Goal: Task Accomplishment & Management: Manage account settings

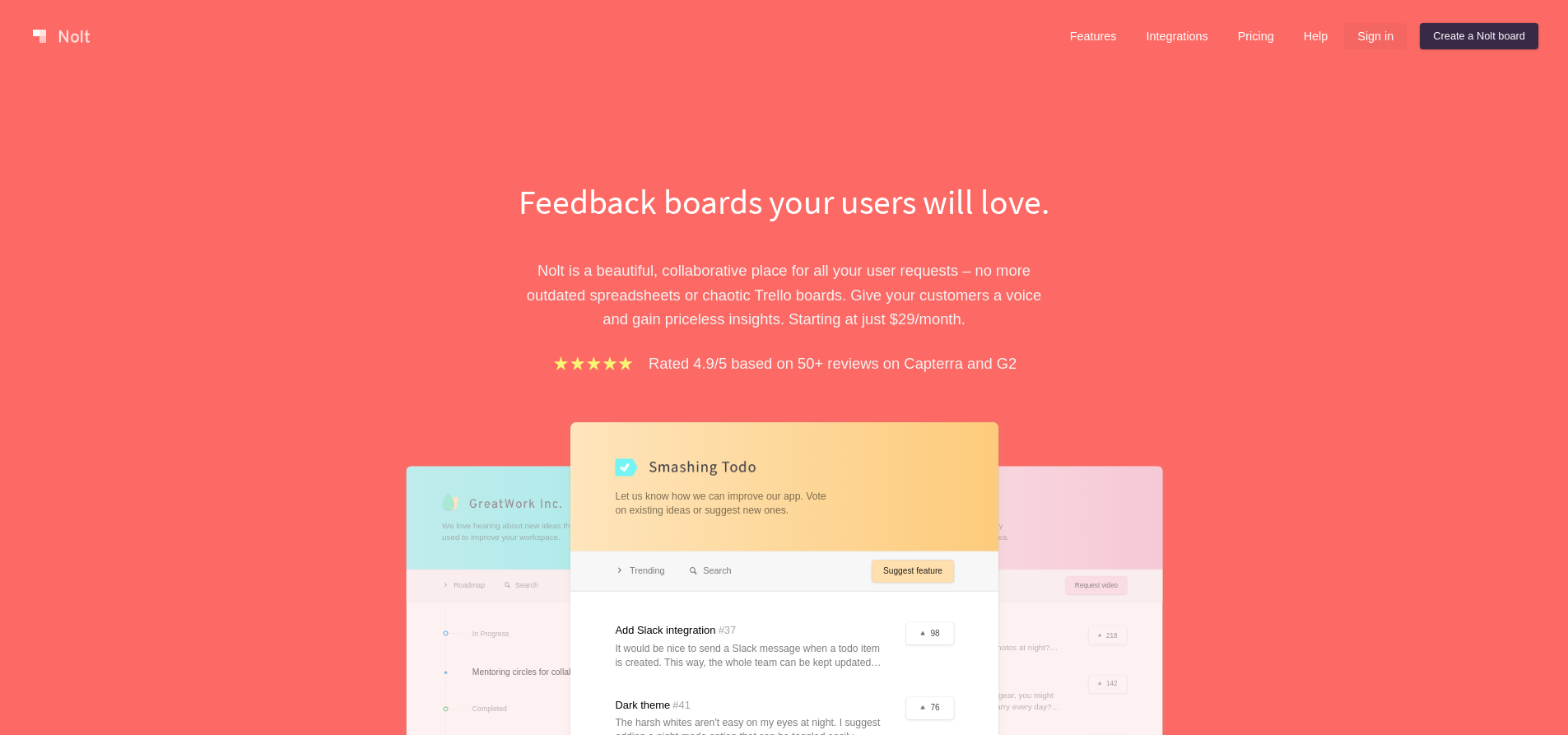
drag, startPoint x: 0, startPoint y: 0, endPoint x: 1372, endPoint y: 40, distance: 1372.6
click at [1373, 40] on link "Sign in" at bounding box center [1375, 36] width 63 height 27
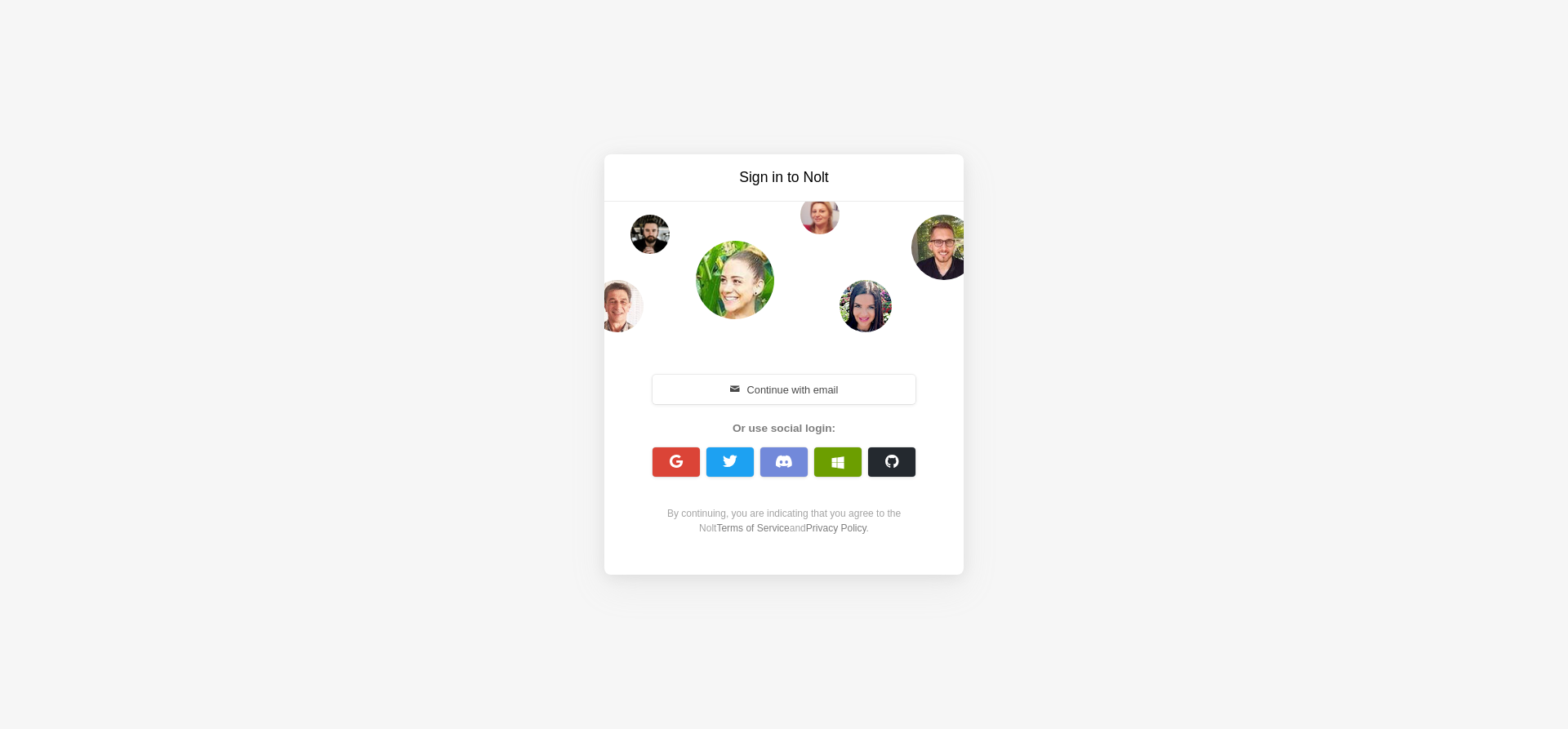
click at [838, 460] on span "button" at bounding box center [838, 462] width 13 height 13
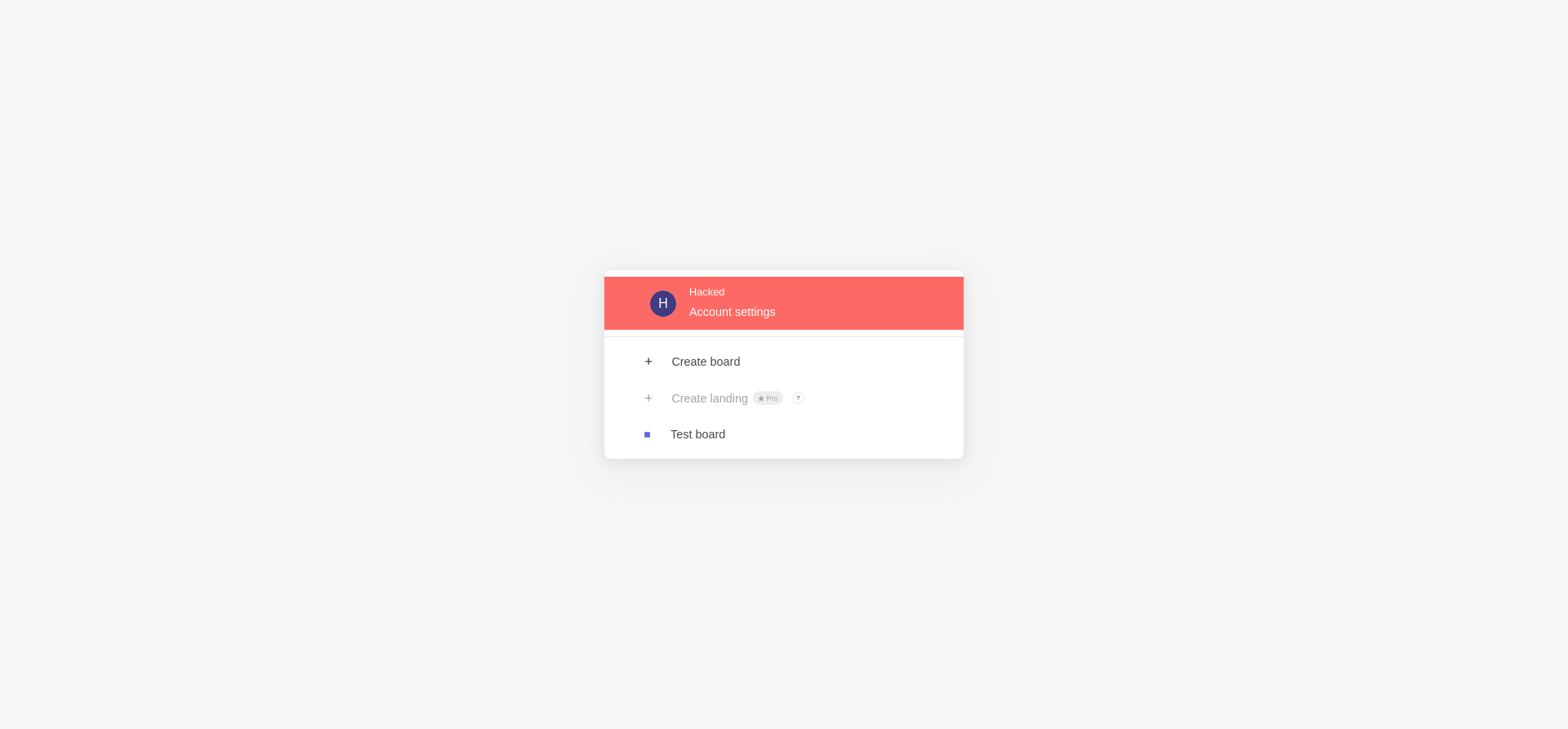
click at [704, 318] on link at bounding box center [784, 304] width 359 height 53
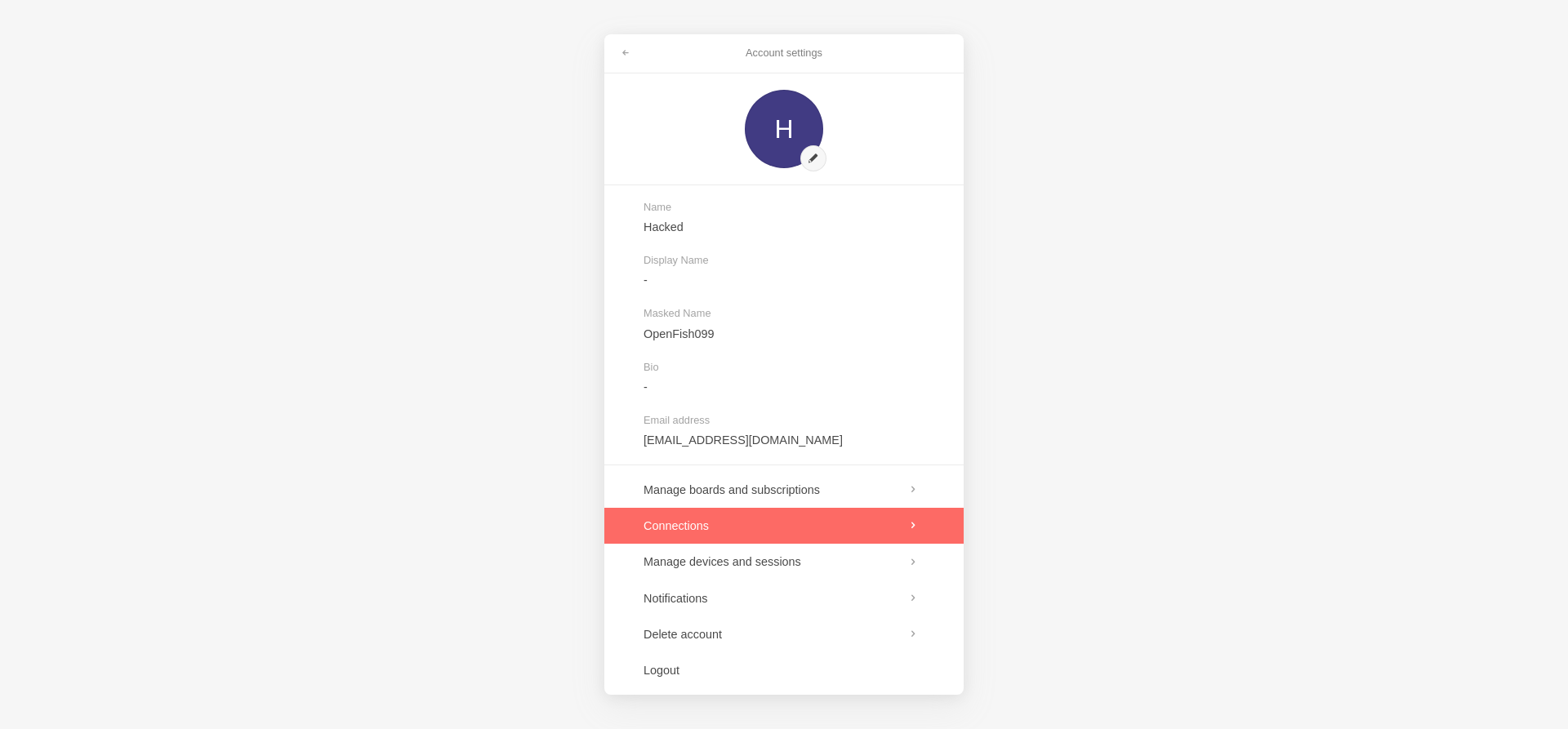
click at [733, 515] on link at bounding box center [784, 526] width 359 height 36
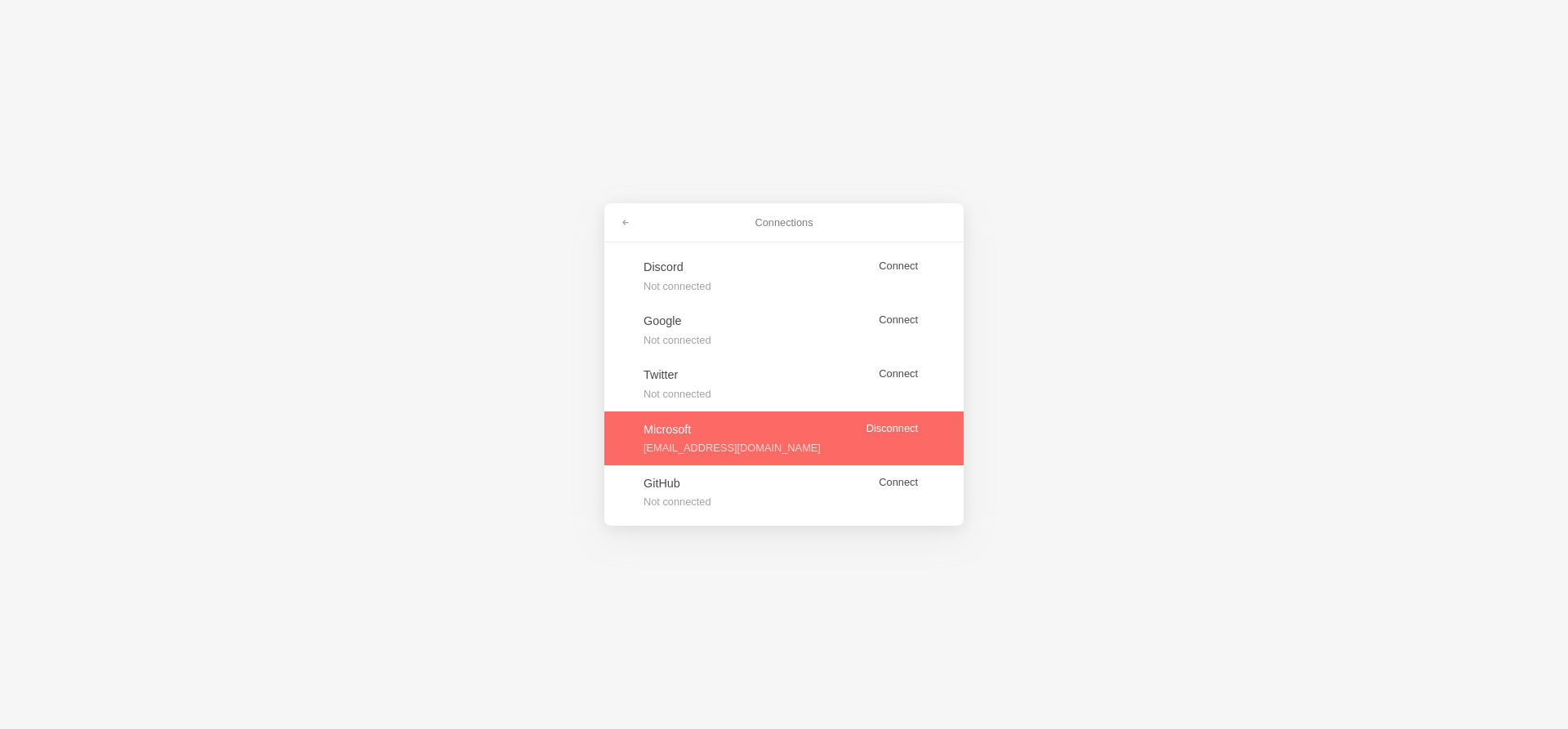
click at [893, 430] on link at bounding box center [784, 438] width 359 height 54
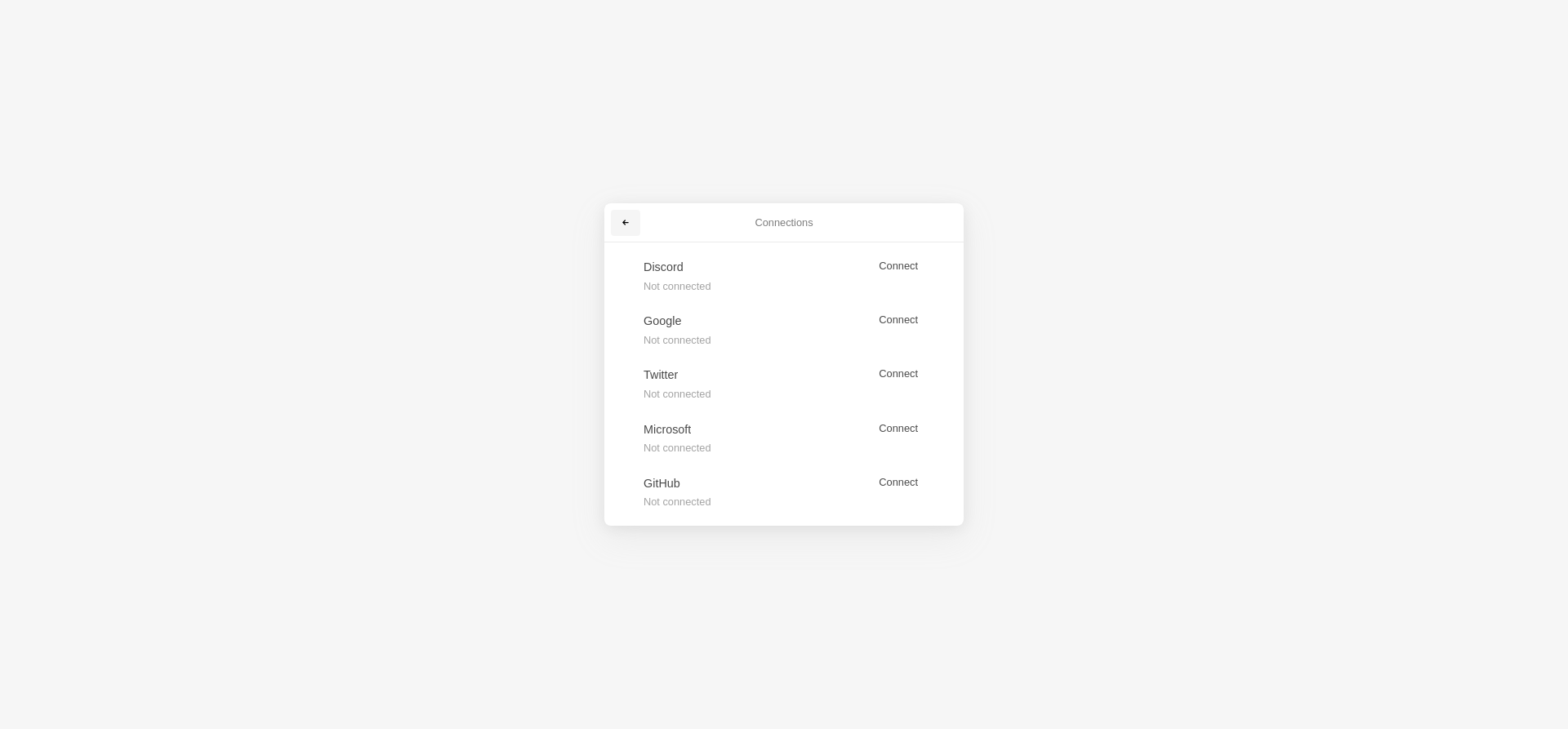
click at [625, 227] on span at bounding box center [625, 223] width 9 height 9
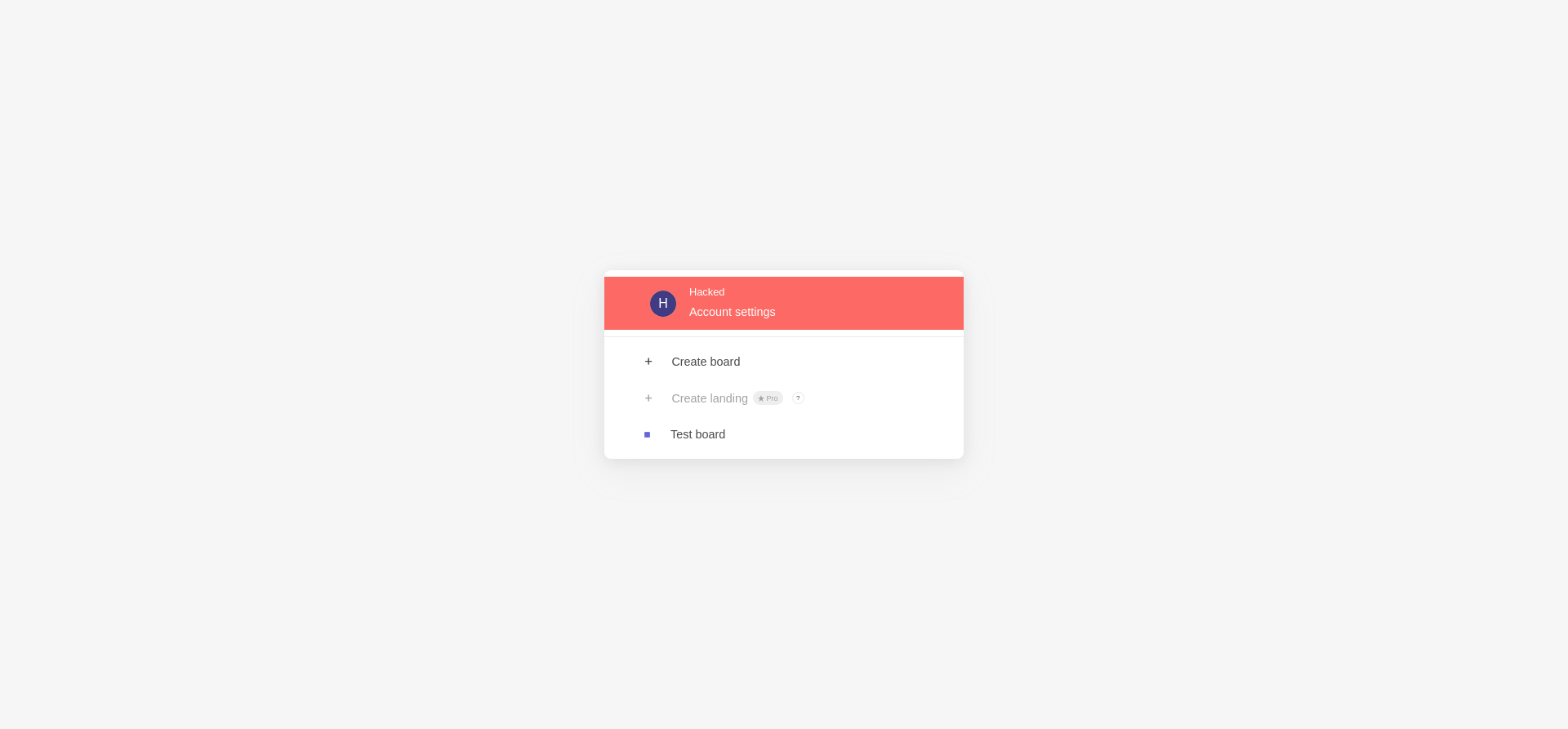
click at [735, 307] on link at bounding box center [784, 304] width 359 height 53
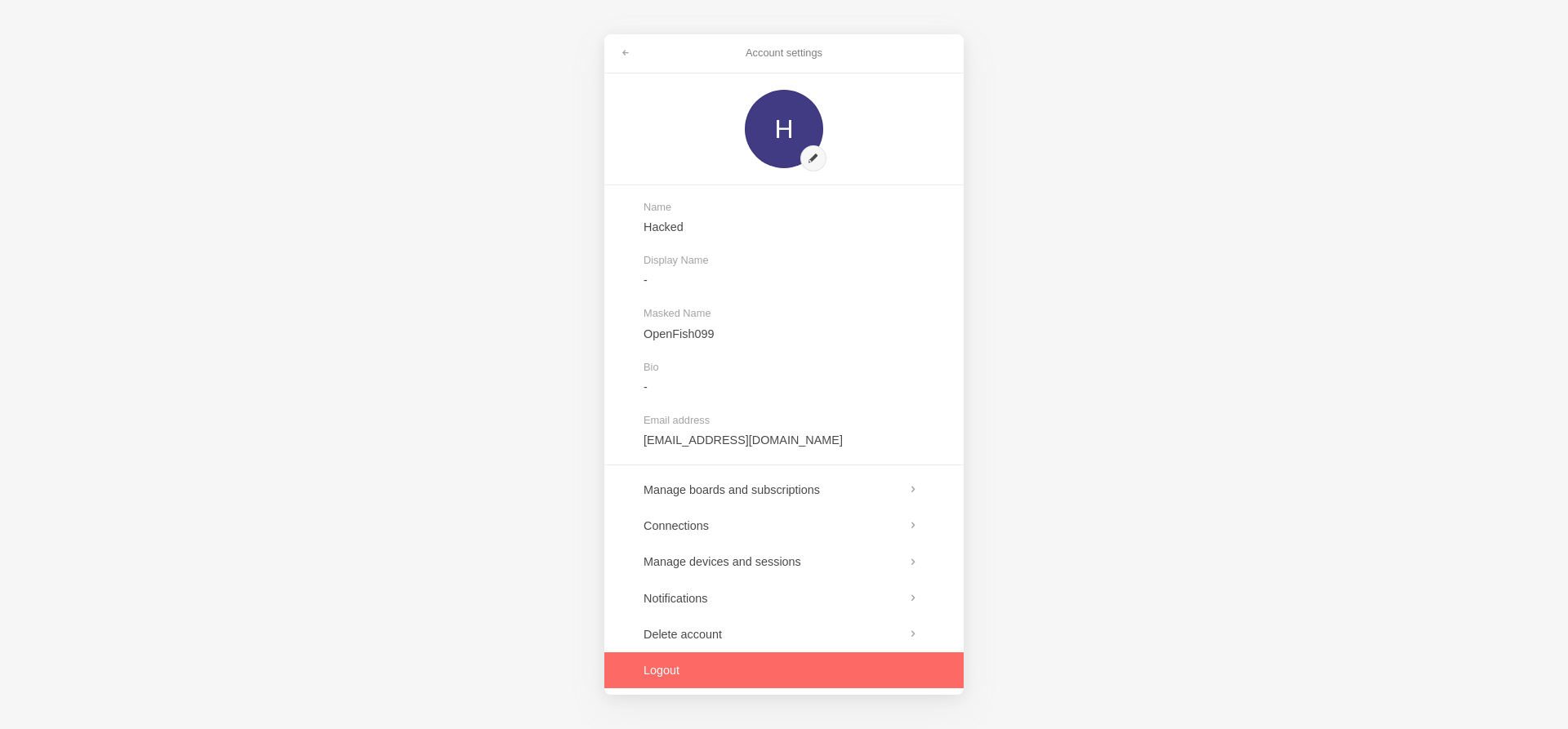
click at [662, 673] on link at bounding box center [784, 671] width 359 height 36
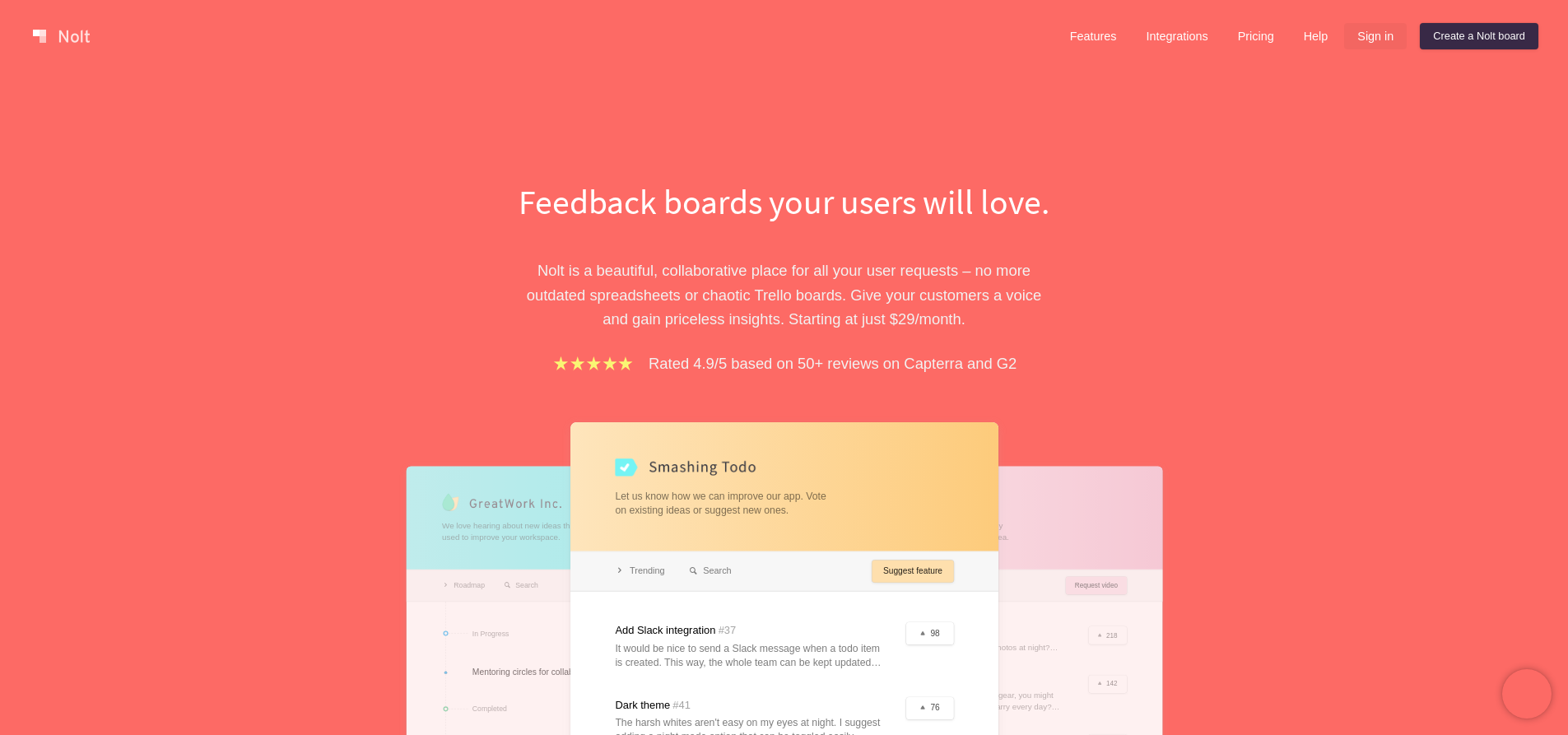
click at [1386, 35] on link "Sign in" at bounding box center [1375, 36] width 63 height 27
